Goal: Information Seeking & Learning: Stay updated

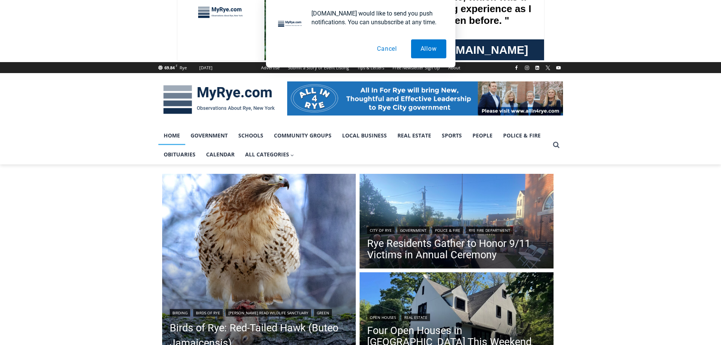
scroll to position [76, 0]
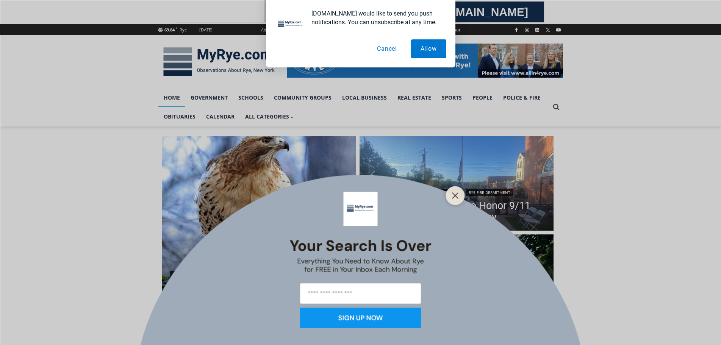
click at [387, 46] on button "Cancel" at bounding box center [386, 48] width 39 height 19
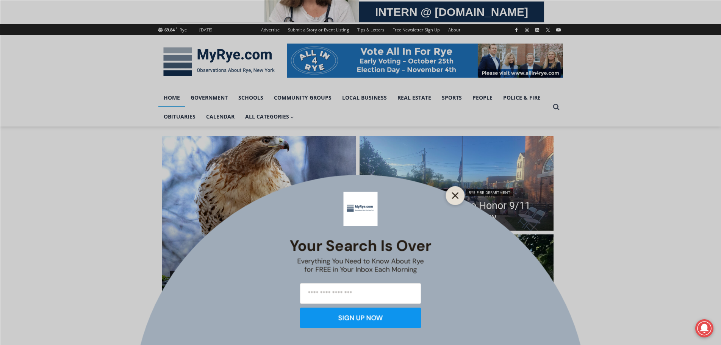
click at [460, 192] on button "Close" at bounding box center [455, 195] width 11 height 11
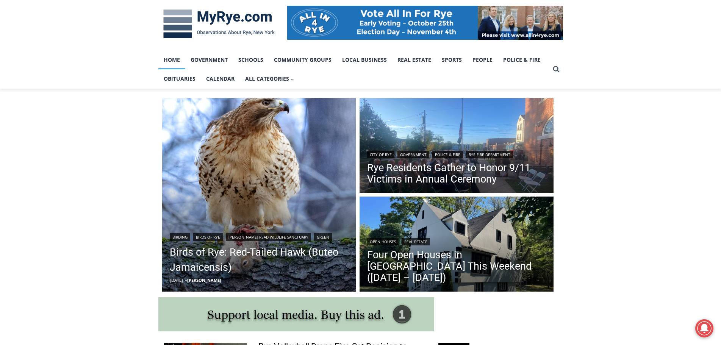
scroll to position [189, 0]
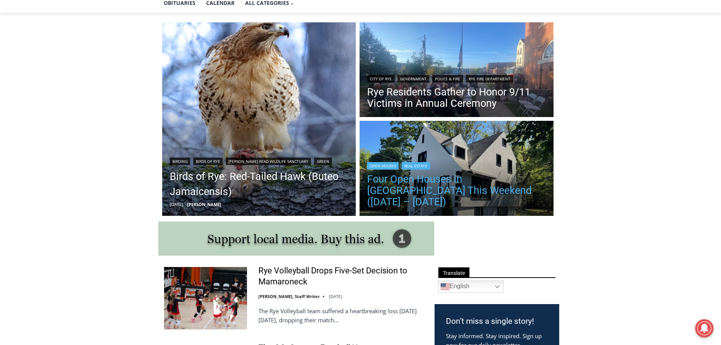
click at [499, 193] on link "Four Open Houses in Rye This Weekend (September 13 – 14)" at bounding box center [456, 190] width 179 height 34
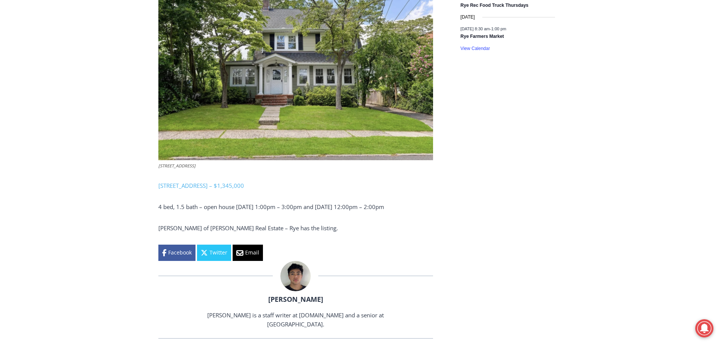
scroll to position [1310, 0]
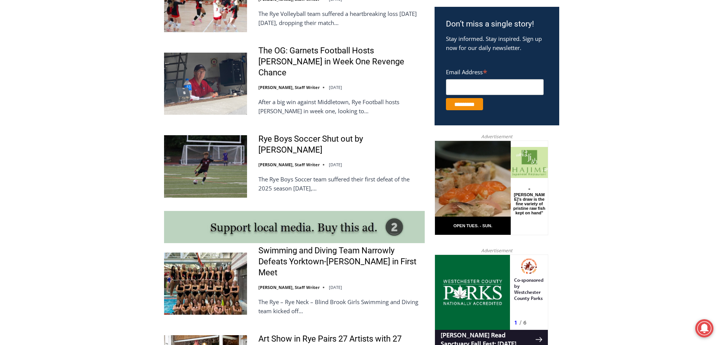
scroll to position [562, 0]
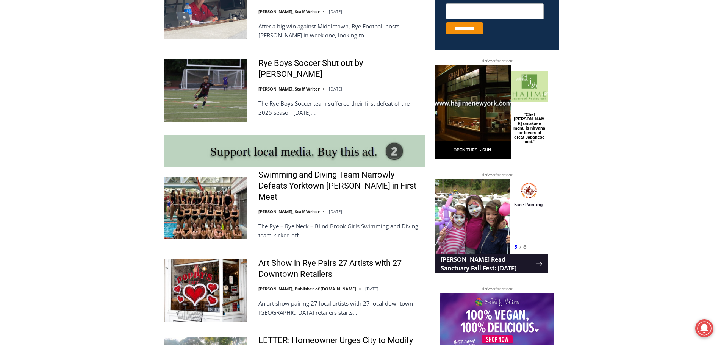
click at [224, 180] on img at bounding box center [205, 208] width 83 height 62
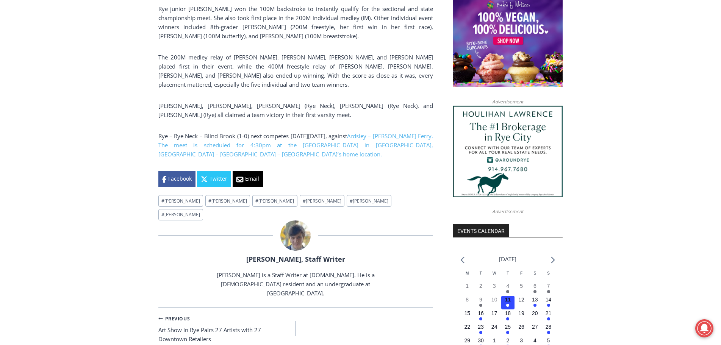
scroll to position [668, 0]
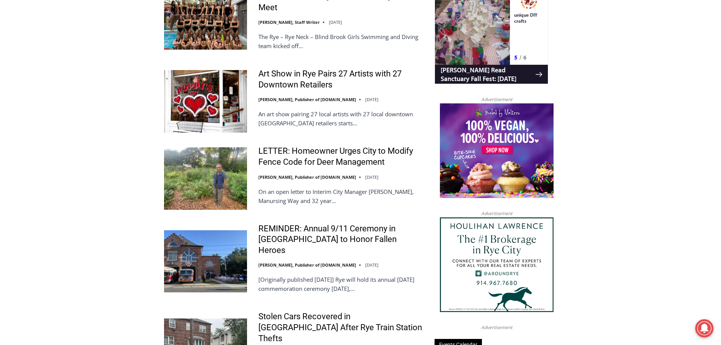
scroll to position [790, 0]
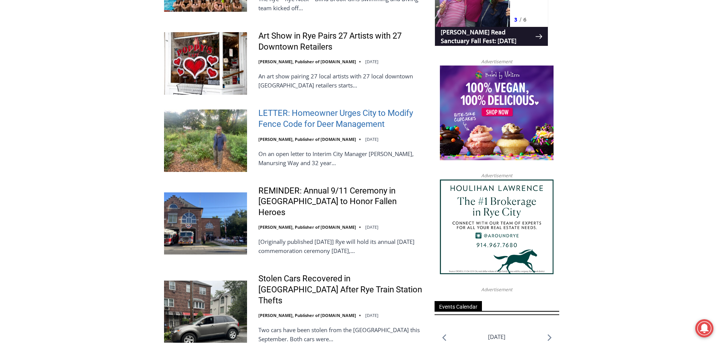
click at [332, 108] on link "LETTER: Homeowner Urges City to Modify Fence Code for Deer Management" at bounding box center [341, 119] width 166 height 22
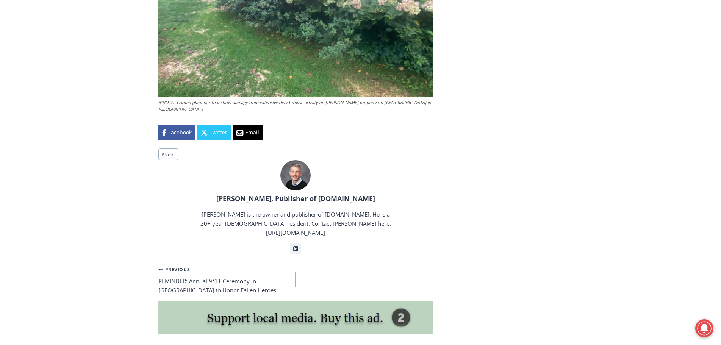
scroll to position [1727, 0]
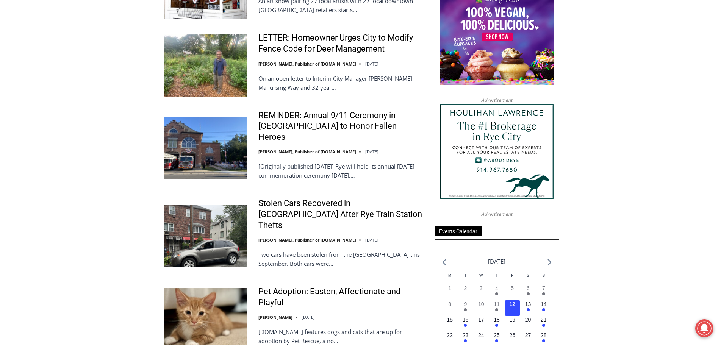
scroll to position [903, 0]
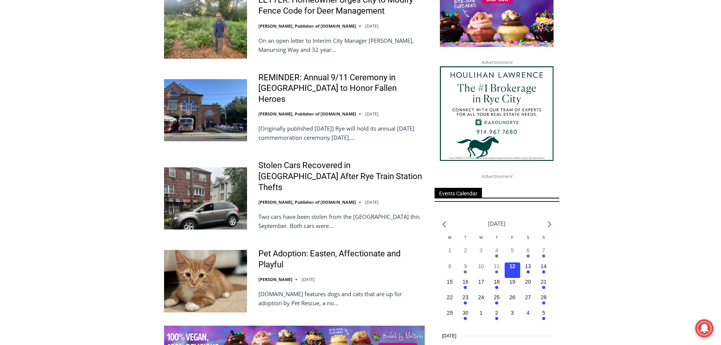
click at [310, 212] on p "Two cars have been stolen from the Rye train station this September. Both cars …" at bounding box center [341, 221] width 166 height 18
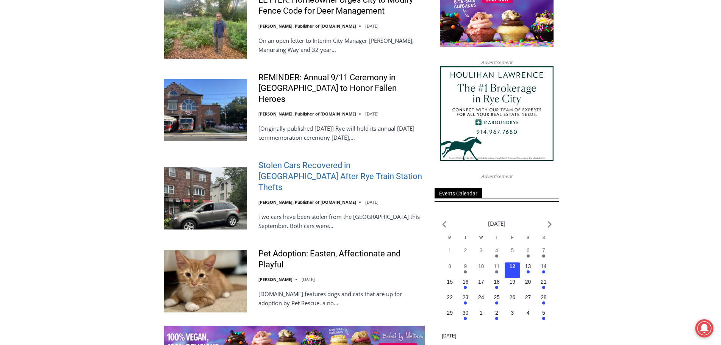
click at [299, 160] on link "Stolen Cars Recovered in [GEOGRAPHIC_DATA] After Rye Train Station Thefts" at bounding box center [341, 176] width 166 height 33
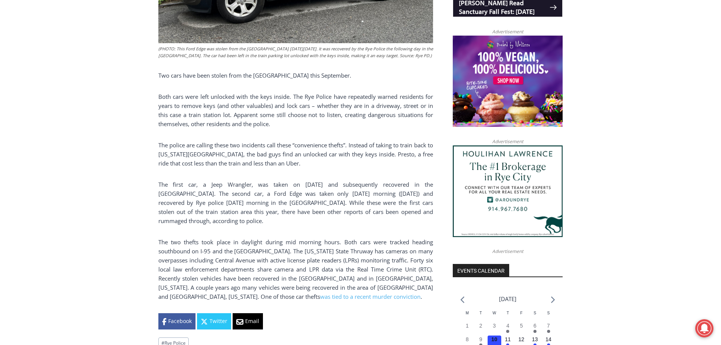
scroll to position [629, 0]
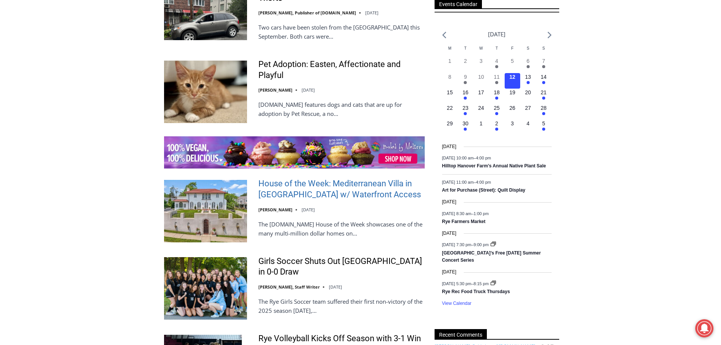
click at [292, 178] on link "House of the Week: Mediterranean Villa in [GEOGRAPHIC_DATA] w/ Waterfront Access" at bounding box center [341, 189] width 166 height 22
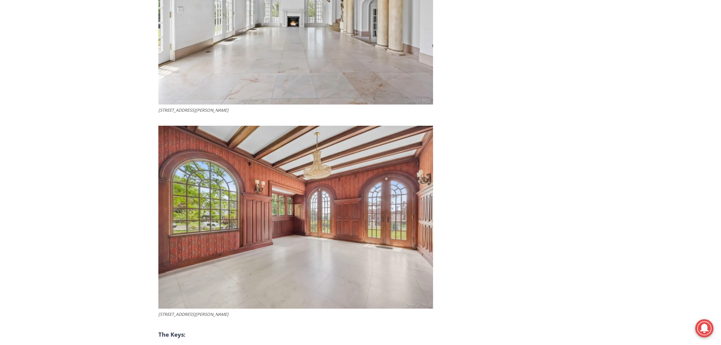
scroll to position [2295, 0]
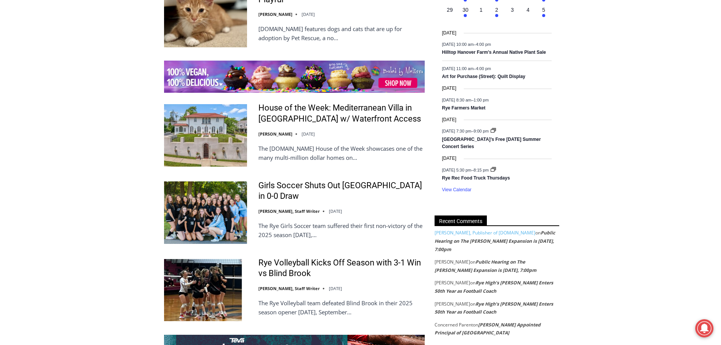
scroll to position [1206, 0]
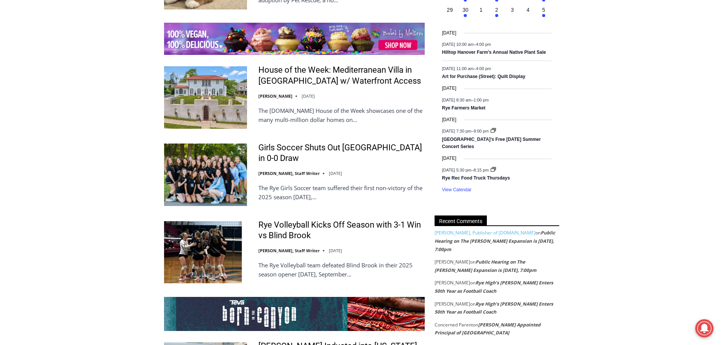
click at [213, 144] on img at bounding box center [205, 175] width 83 height 62
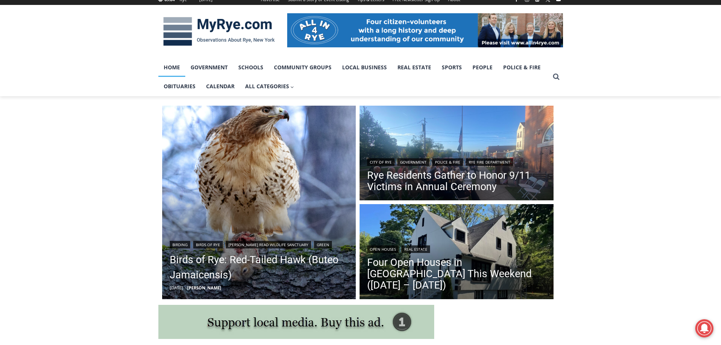
scroll to position [68, 0]
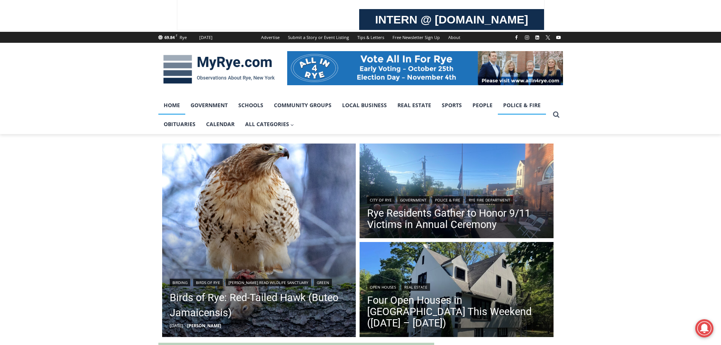
click at [519, 105] on link "Police & Fire" at bounding box center [522, 105] width 48 height 19
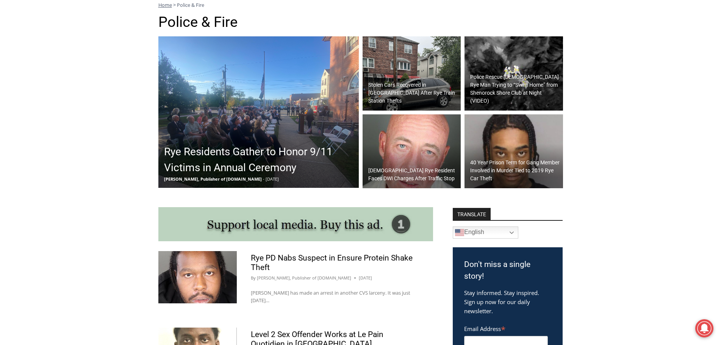
scroll to position [251, 0]
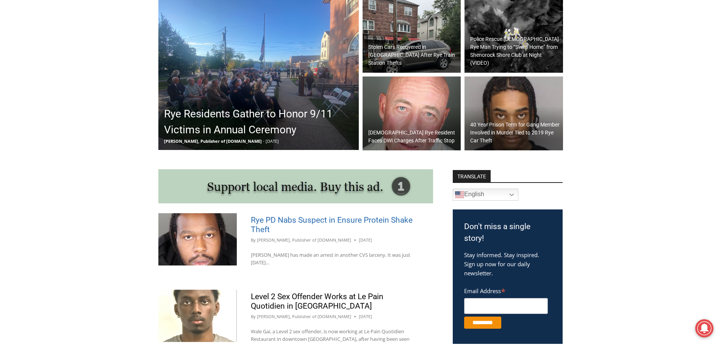
click at [326, 222] on link "Rye PD Nabs Suspect in Ensure Protein Shake Theft" at bounding box center [332, 224] width 162 height 19
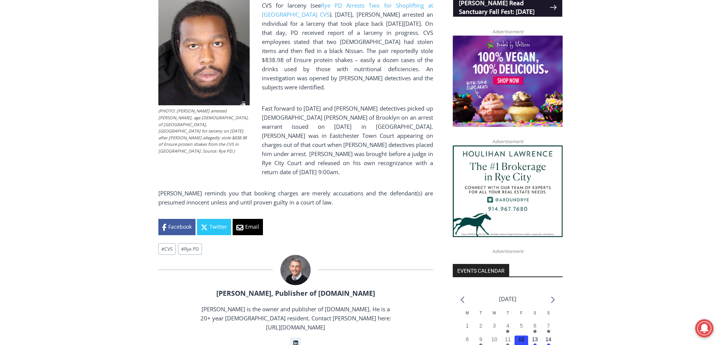
scroll to position [629, 0]
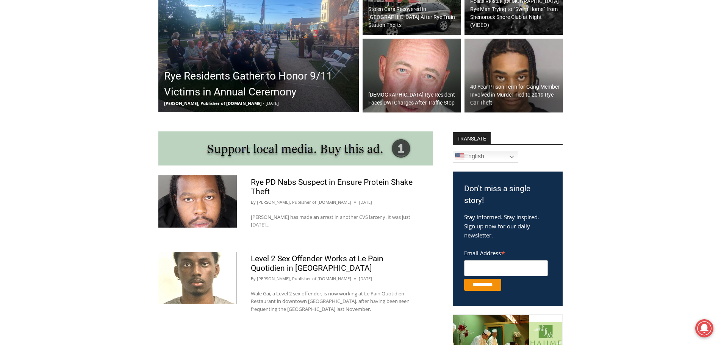
scroll to position [365, 0]
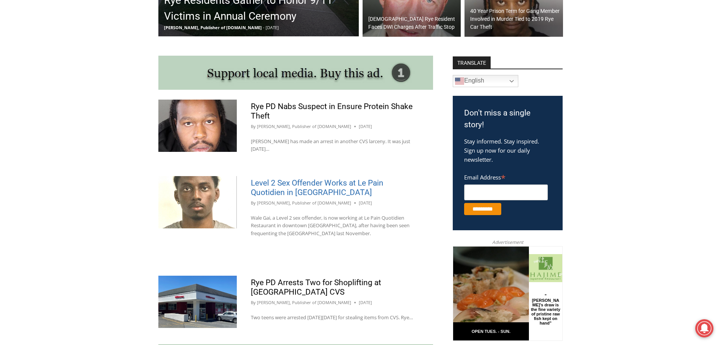
click at [294, 190] on link "Level 2 Sex Offender Works at Le Pain Quotidien in Rye" at bounding box center [317, 187] width 133 height 19
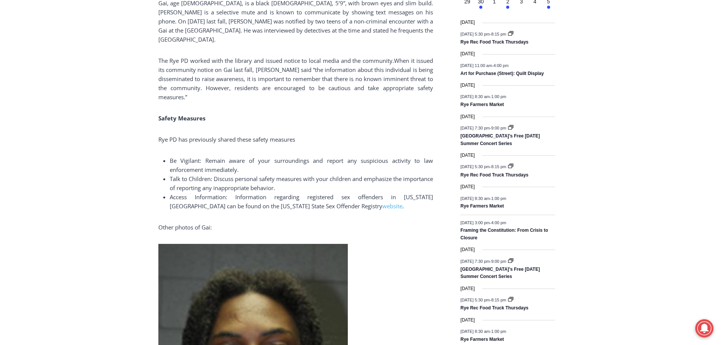
scroll to position [1159, 0]
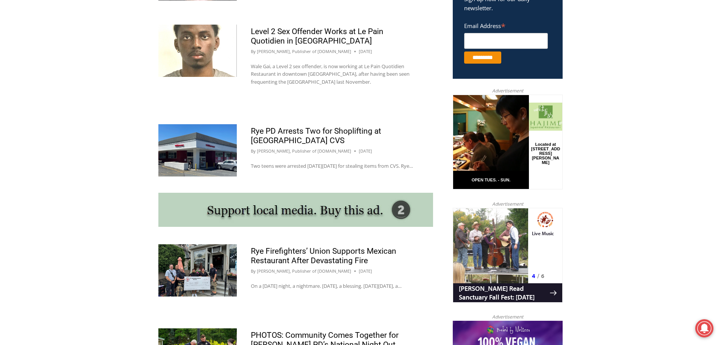
scroll to position [554, 0]
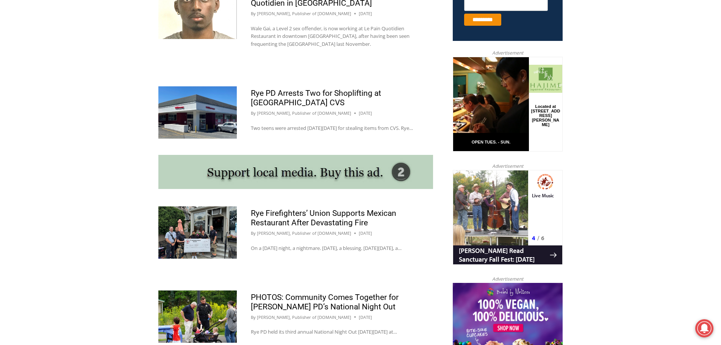
click at [214, 116] on img at bounding box center [197, 112] width 78 height 52
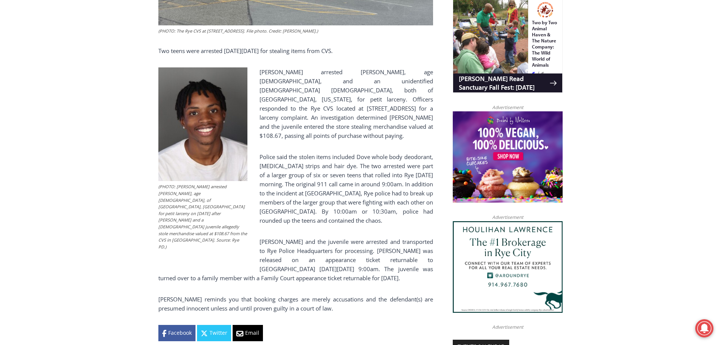
scroll to position [553, 0]
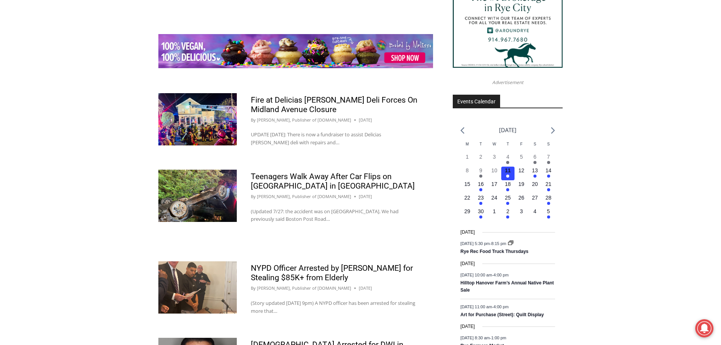
scroll to position [1009, 0]
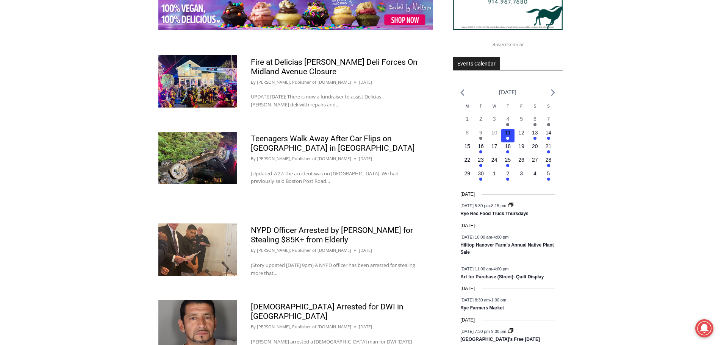
click at [218, 156] on img at bounding box center [197, 158] width 78 height 52
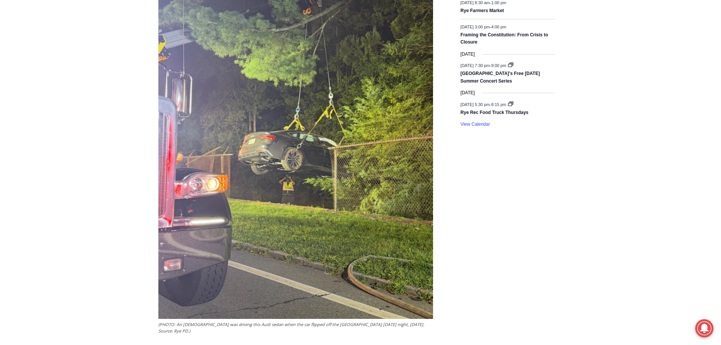
scroll to position [1348, 0]
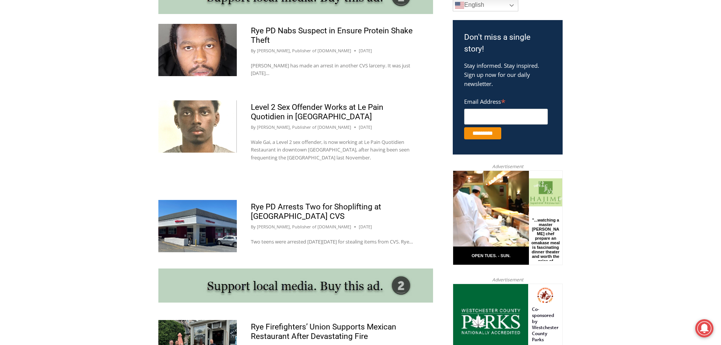
scroll to position [251, 0]
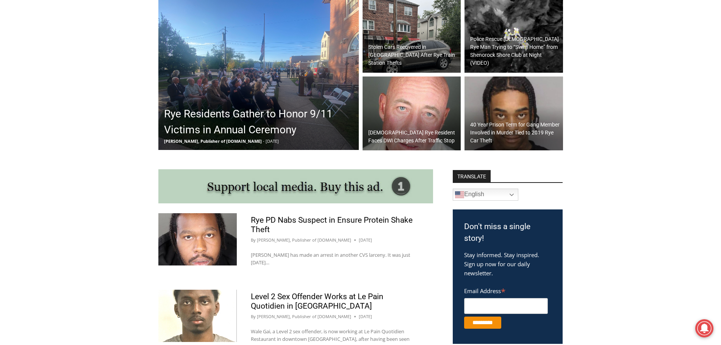
click at [401, 126] on img at bounding box center [411, 113] width 98 height 74
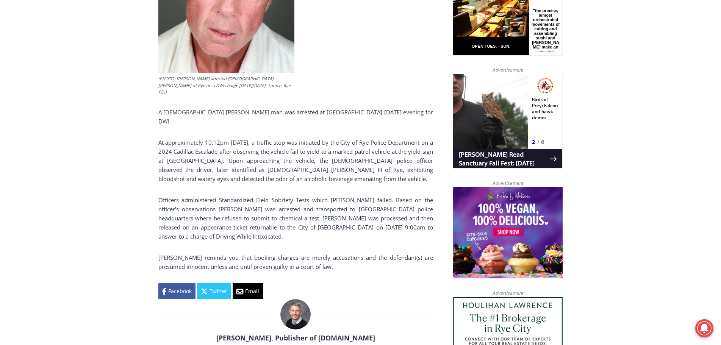
scroll to position [477, 0]
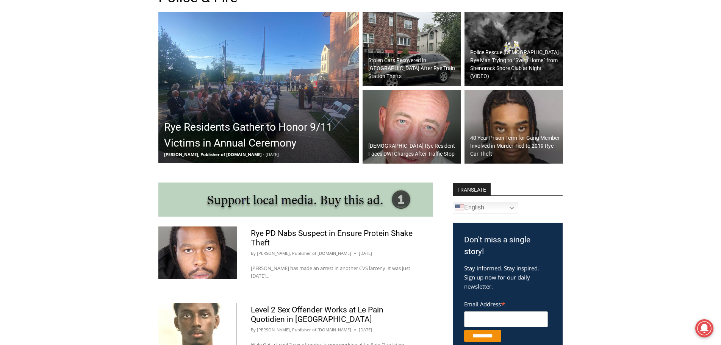
click at [529, 68] on h2 "Police Rescue [DEMOGRAPHIC_DATA] Rye Man Trying to “Swim Home” from Shenorock S…" at bounding box center [515, 64] width 91 height 32
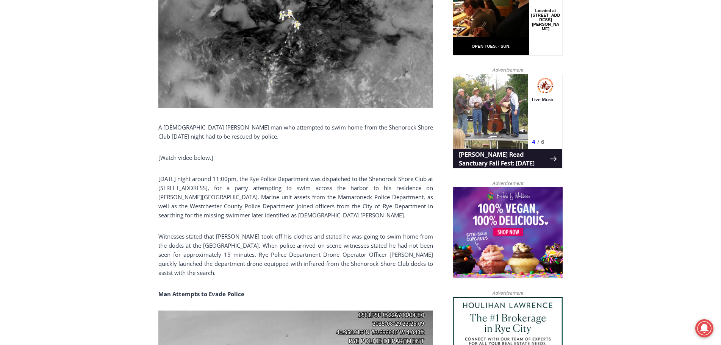
scroll to position [477, 0]
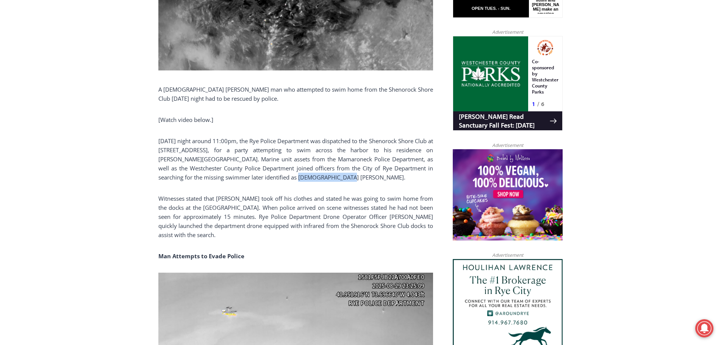
drag, startPoint x: 309, startPoint y: 178, endPoint x: 262, endPoint y: 178, distance: 47.0
click at [262, 178] on p "[DATE] night around 11:00pm, the Rye Police Department was dispatched to the Sh…" at bounding box center [295, 158] width 275 height 45
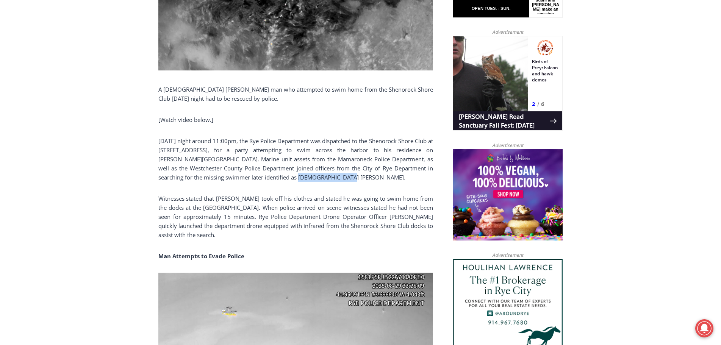
copy p "[PERSON_NAME]"
